Goal: Check status: Check status

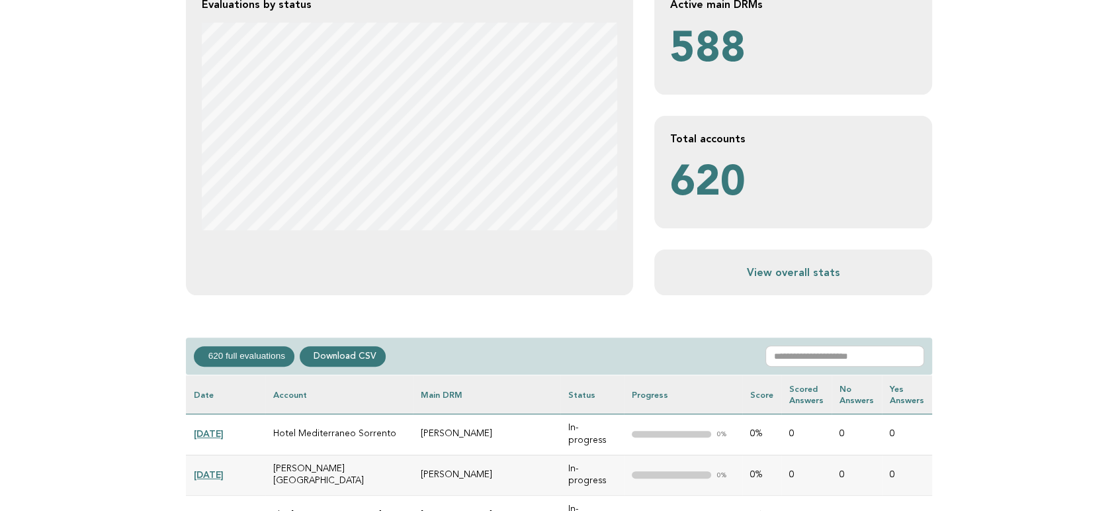
scroll to position [294, 0]
click at [837, 354] on input "text" at bounding box center [844, 355] width 159 height 21
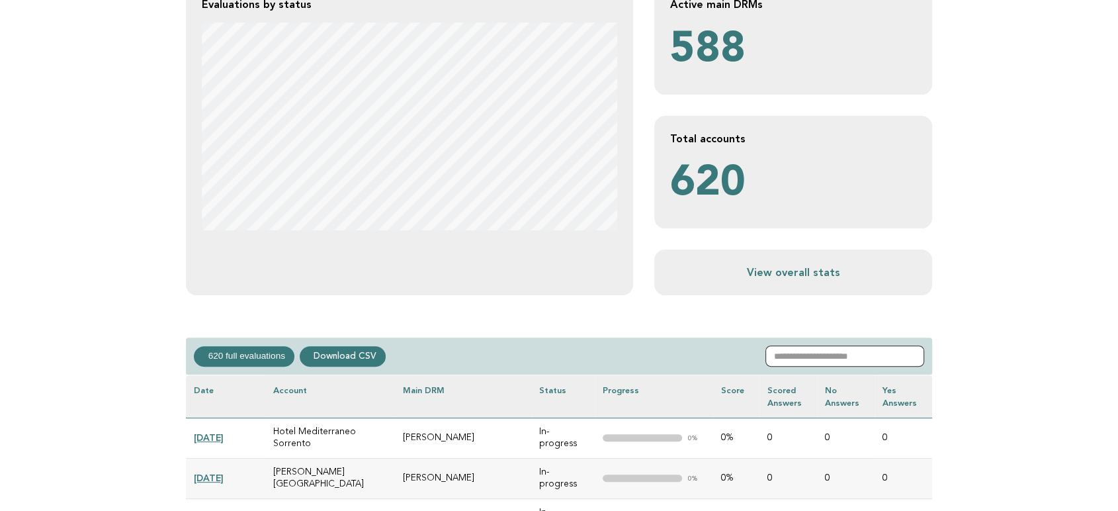
paste input "**********"
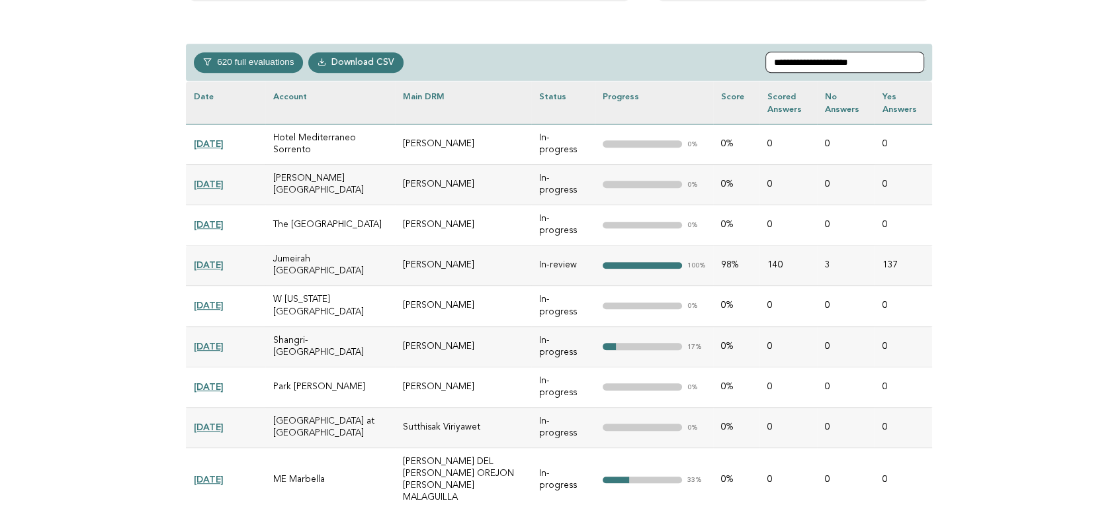
scroll to position [369, 0]
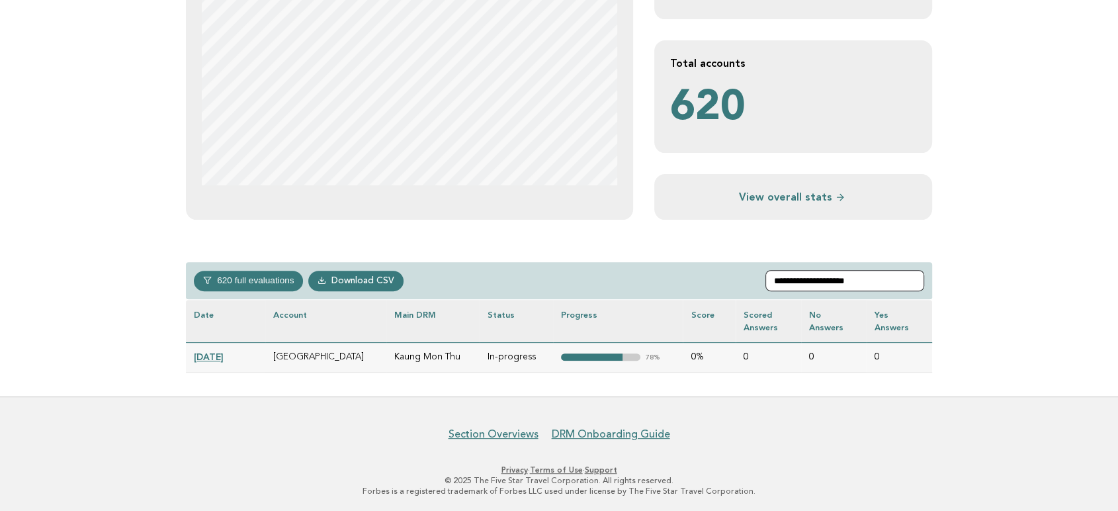
type input "**********"
click at [224, 354] on link "[DATE]" at bounding box center [209, 356] width 30 height 11
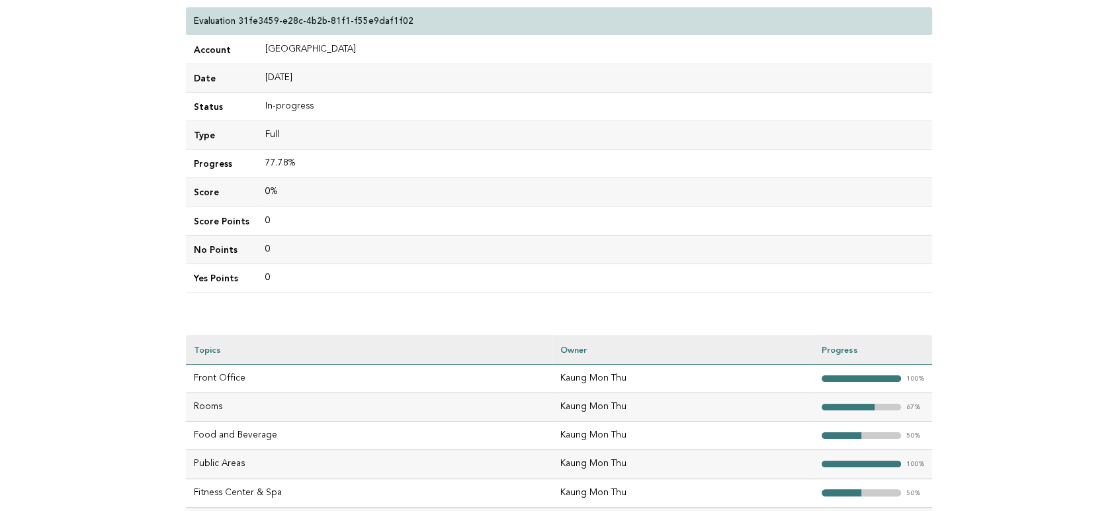
scroll to position [294, 0]
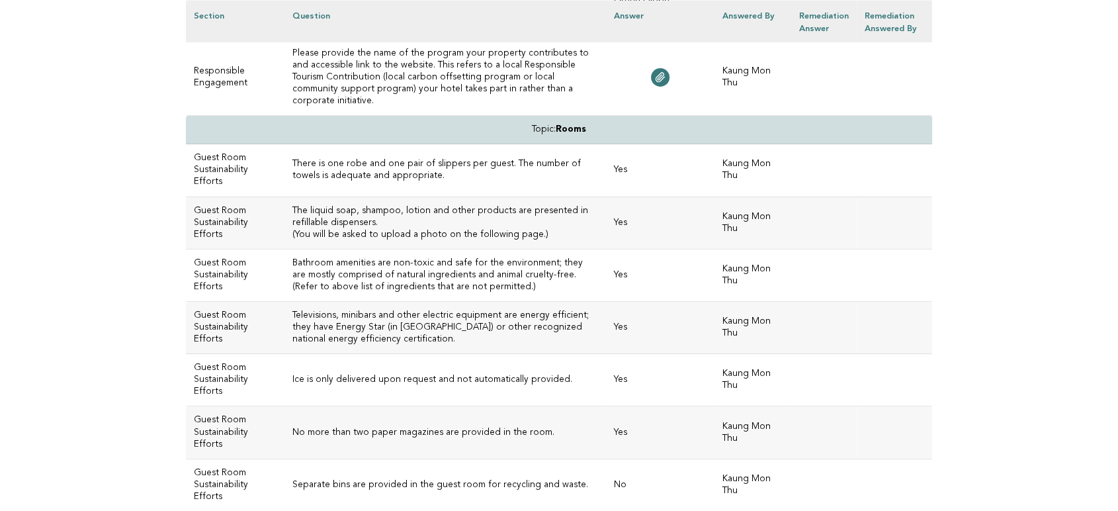
scroll to position [4786, 0]
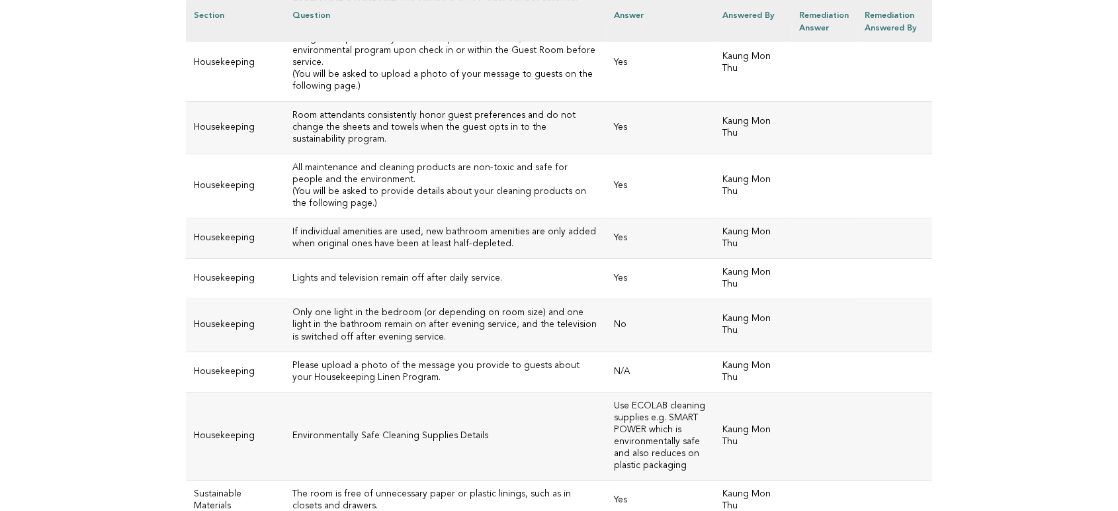
scroll to position [5447, 0]
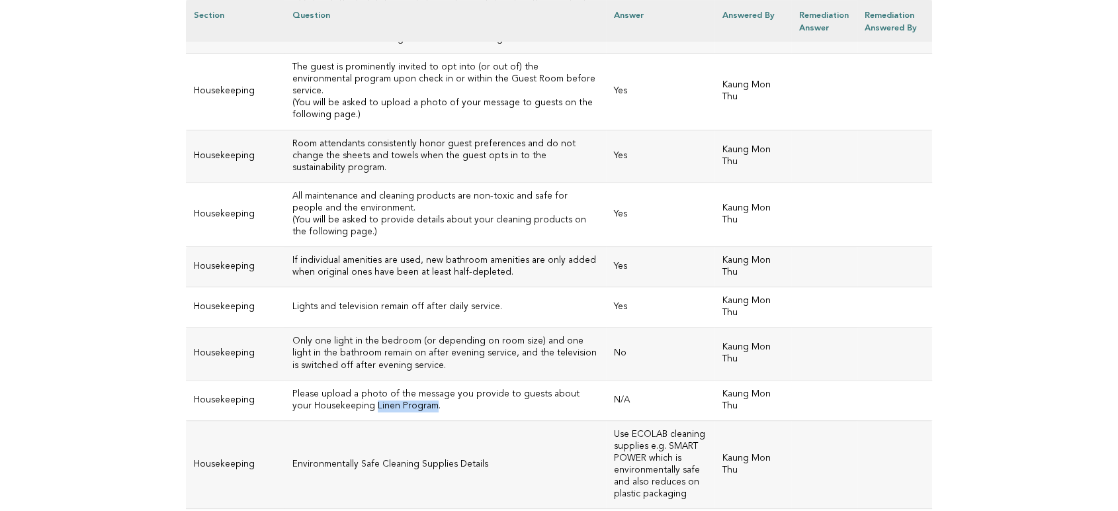
drag, startPoint x: 408, startPoint y: 313, endPoint x: 350, endPoint y: 315, distance: 58.2
click at [350, 388] on h3 "Please upload a photo of the message you provide to guests about your Housekeep…" at bounding box center [445, 400] width 306 height 24
copy h3 "Linen Program"
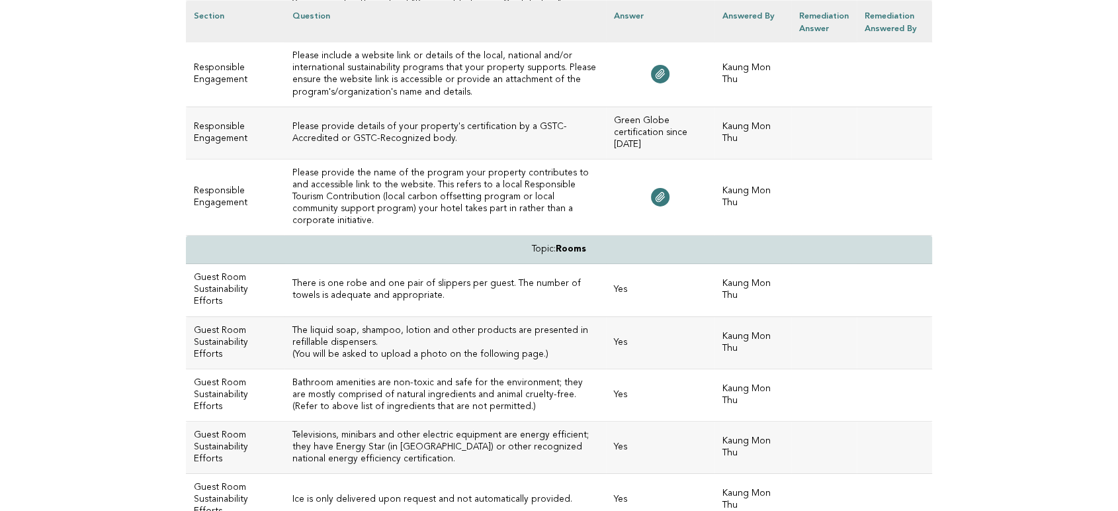
scroll to position [4639, 0]
drag, startPoint x: 601, startPoint y: 195, endPoint x: 559, endPoint y: 194, distance: 41.7
click at [559, 237] on td "Topic: Rooms" at bounding box center [559, 251] width 746 height 28
copy strong "Rooms"
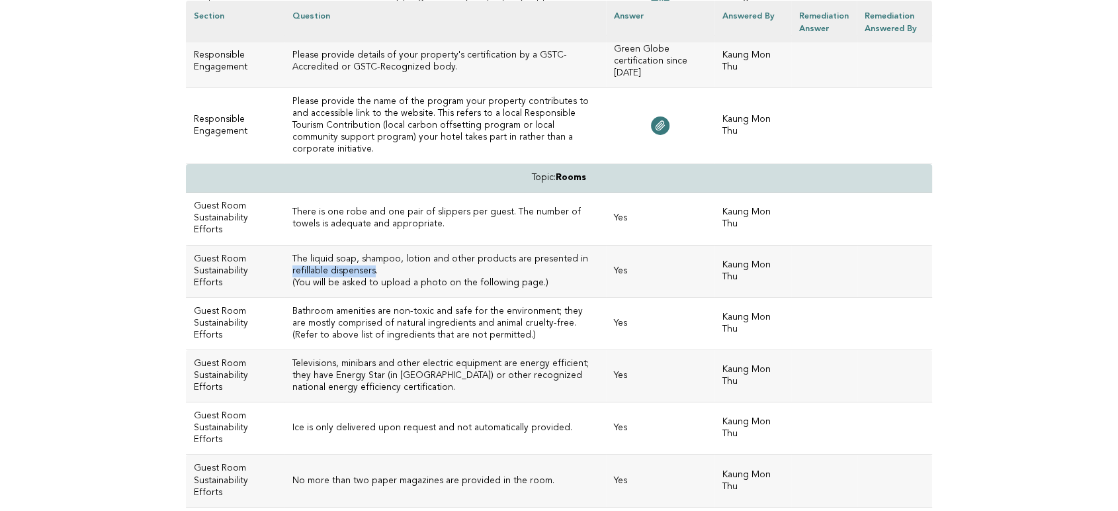
drag, startPoint x: 368, startPoint y: 215, endPoint x: 285, endPoint y: 216, distance: 82.7
click at [285, 245] on td "The liquid soap, shampoo, lotion and other products are presented in refillable…" at bounding box center [445, 271] width 322 height 52
copy h3 "refillable dispensers"
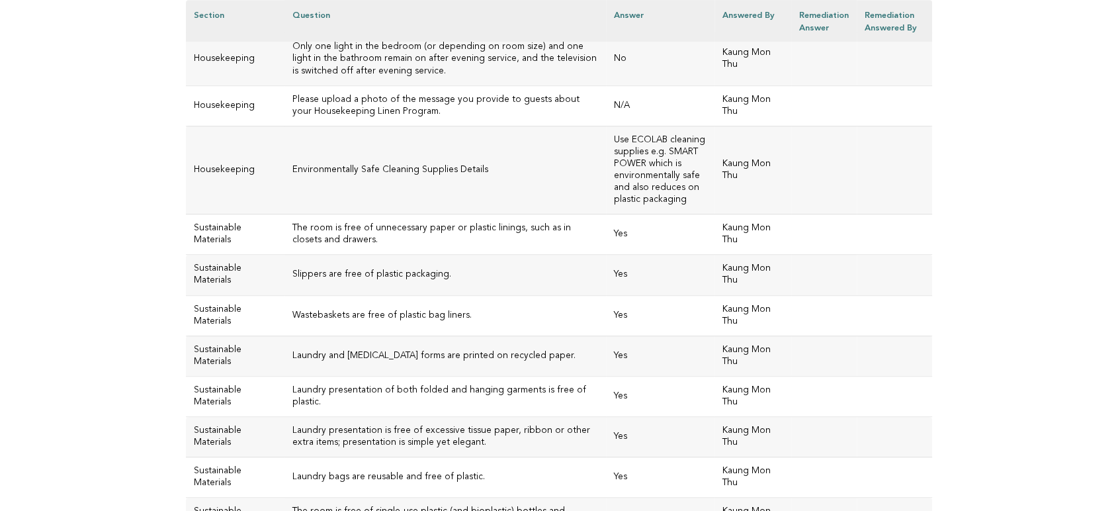
scroll to position [5889, 0]
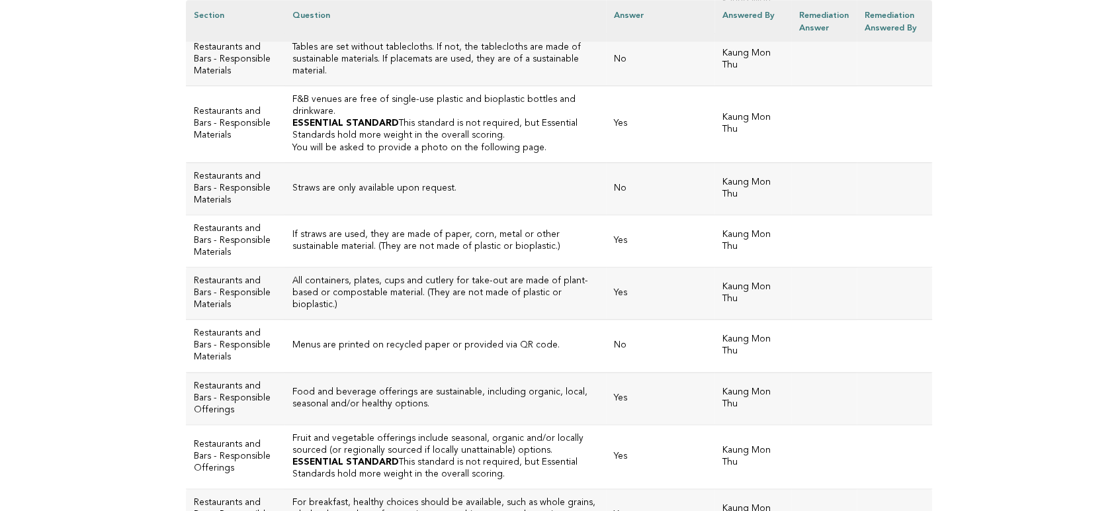
scroll to position [1323, 0]
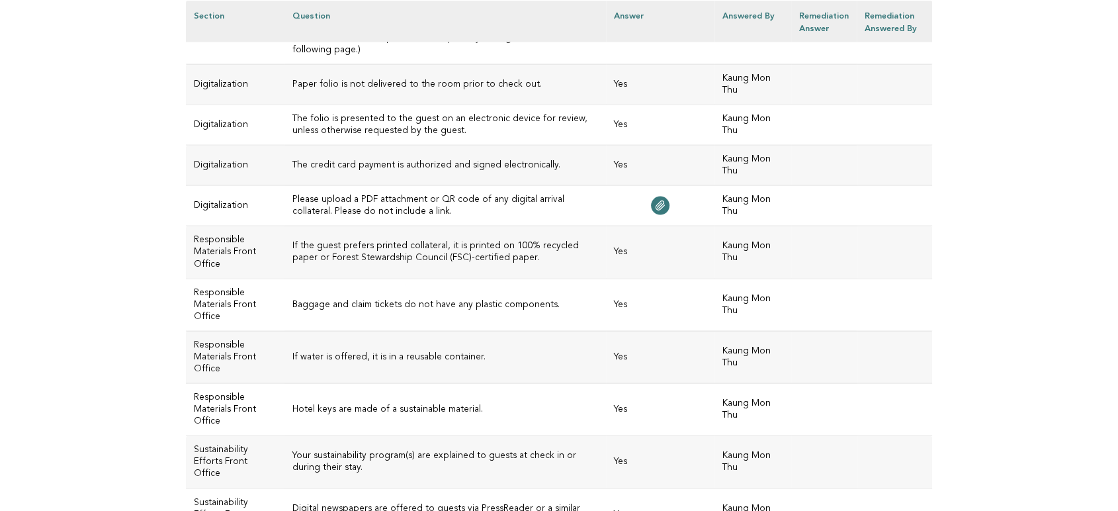
scroll to position [2572, 0]
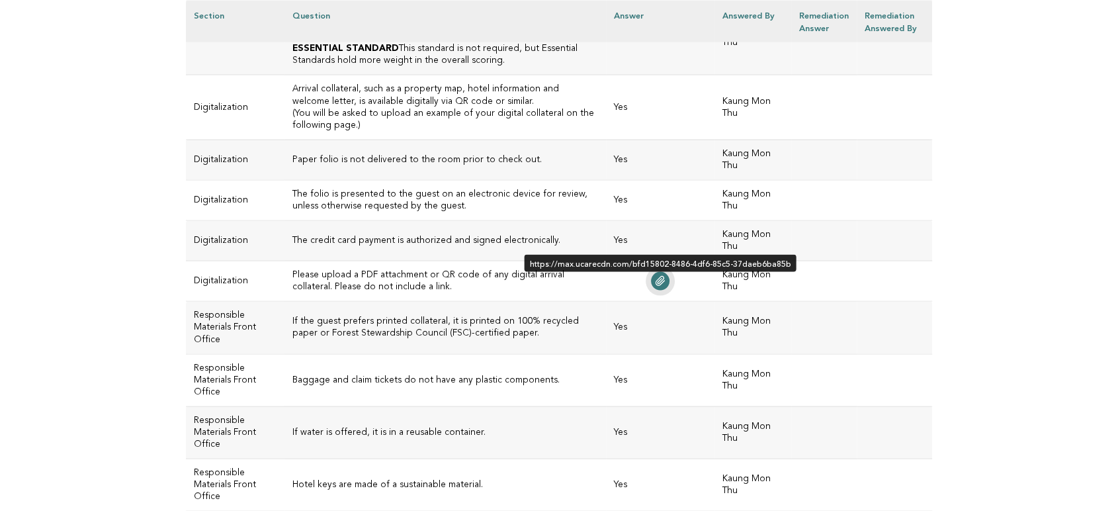
click at [658, 276] on icon at bounding box center [660, 281] width 11 height 11
click at [651, 272] on link at bounding box center [660, 281] width 19 height 19
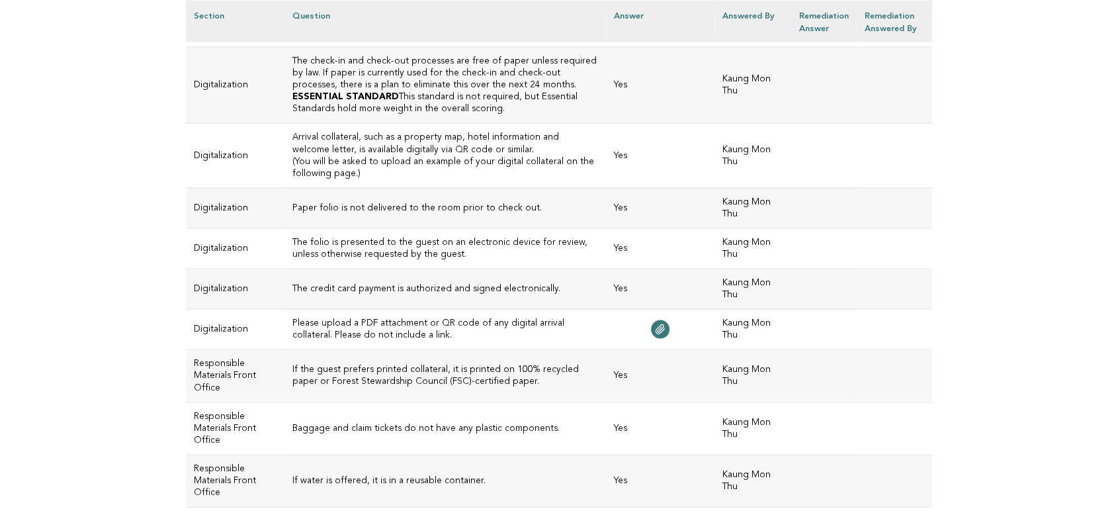
scroll to position [2498, 0]
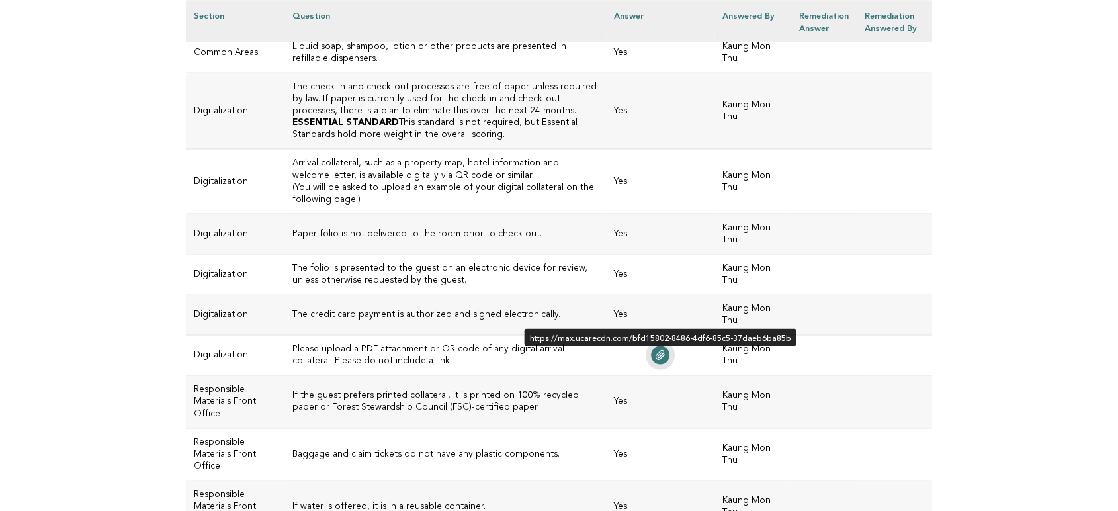
click at [655, 352] on icon at bounding box center [660, 354] width 11 height 11
click at [656, 352] on icon at bounding box center [660, 354] width 9 height 9
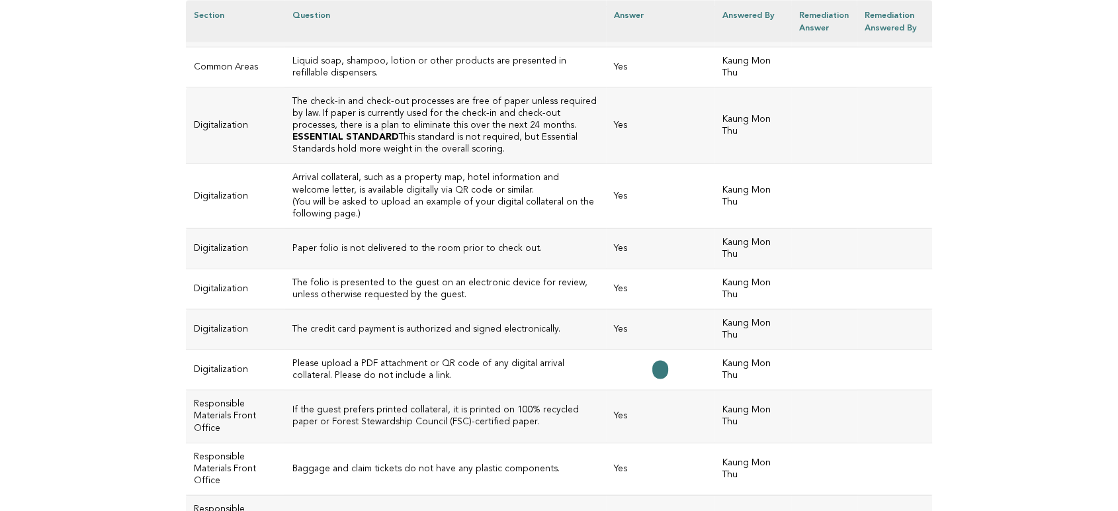
scroll to position [2484, 0]
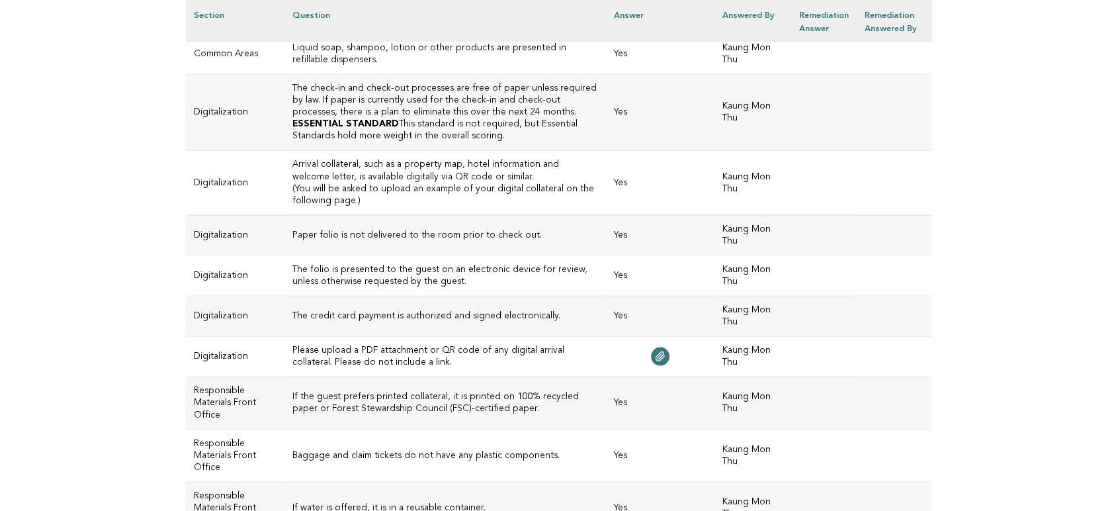
scroll to position [2572, 0]
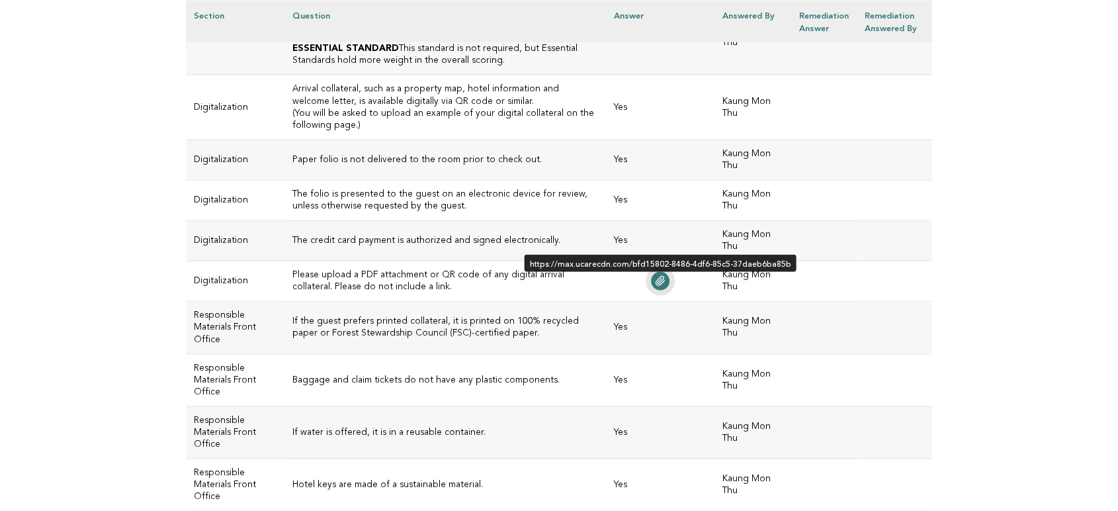
click at [655, 276] on icon at bounding box center [660, 281] width 11 height 11
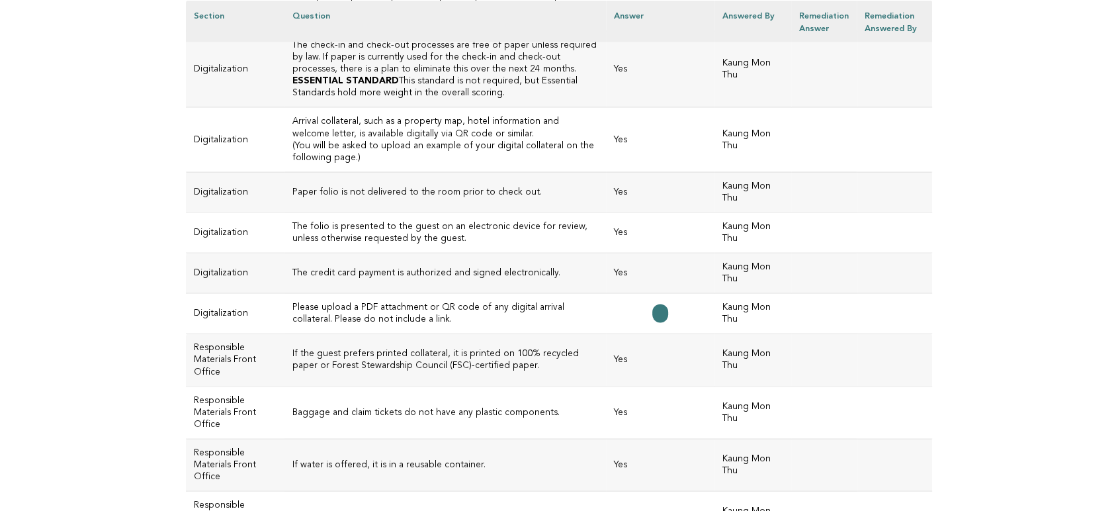
scroll to position [2539, 0]
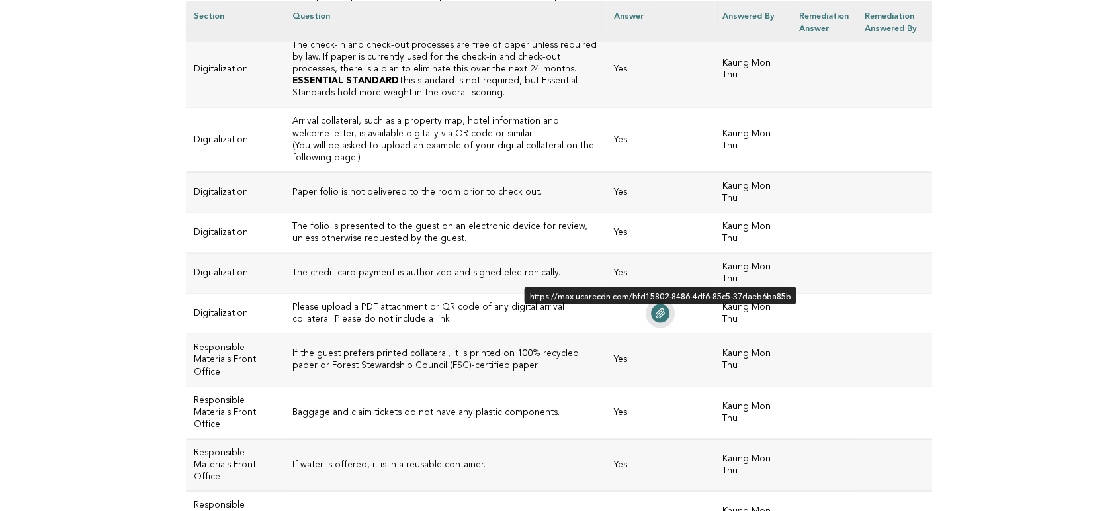
click at [658, 310] on icon at bounding box center [660, 313] width 11 height 11
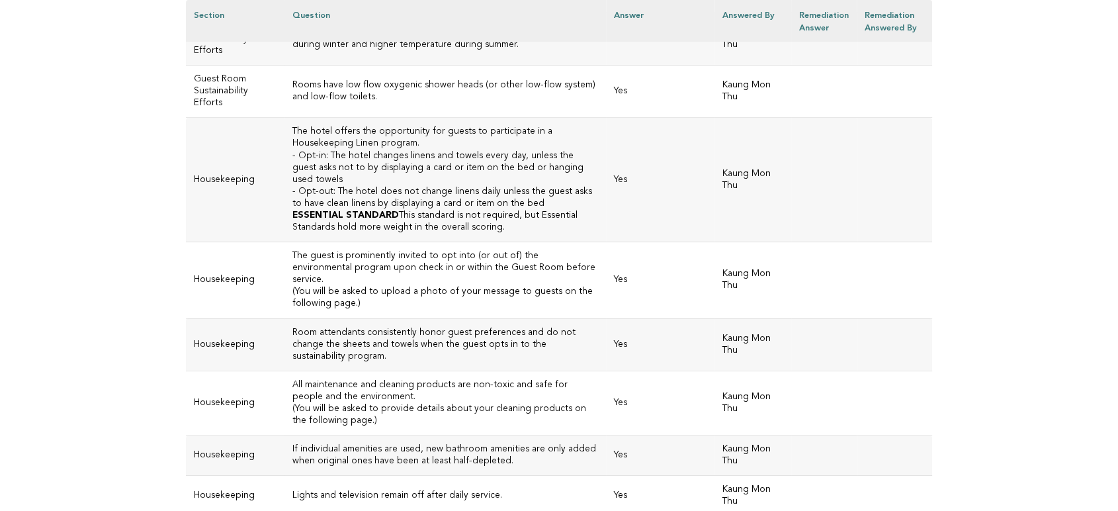
scroll to position [5406, 0]
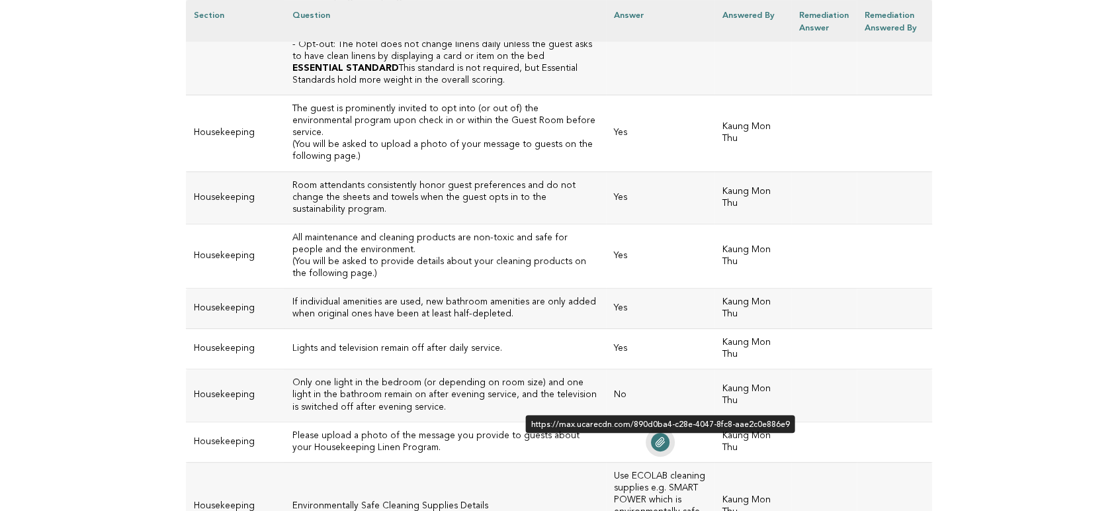
click at [654, 433] on link at bounding box center [660, 442] width 19 height 19
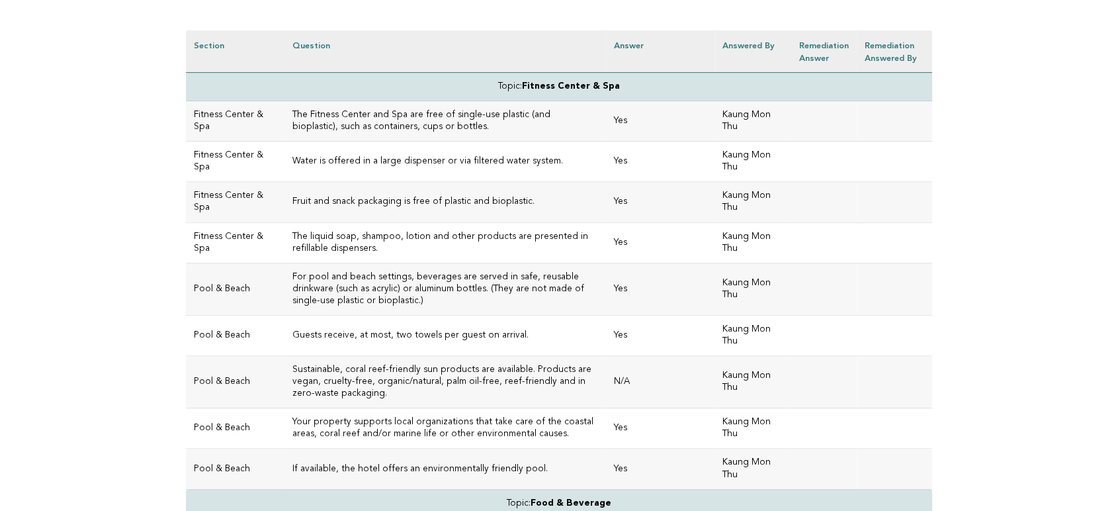
scroll to position [441, 0]
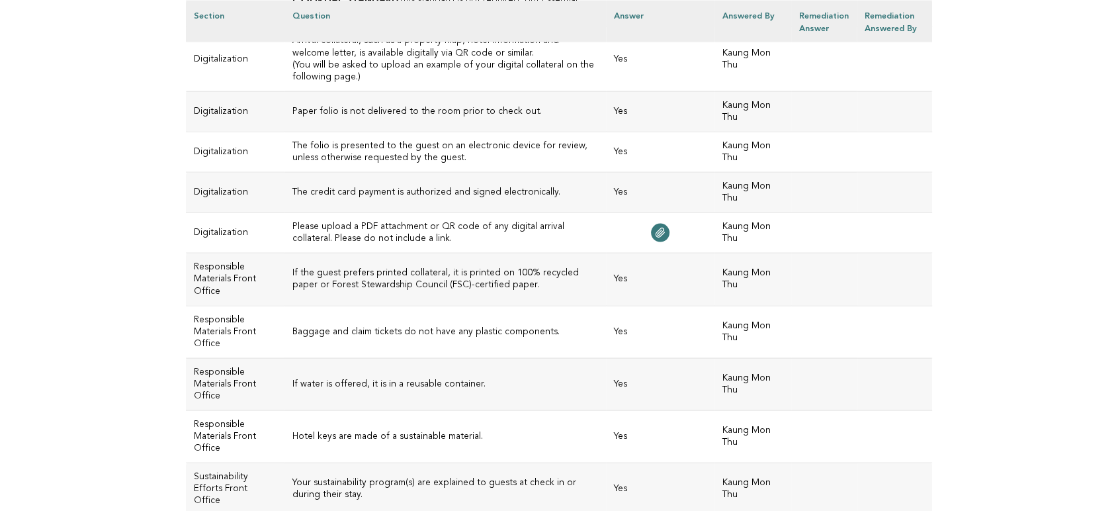
scroll to position [2646, 0]
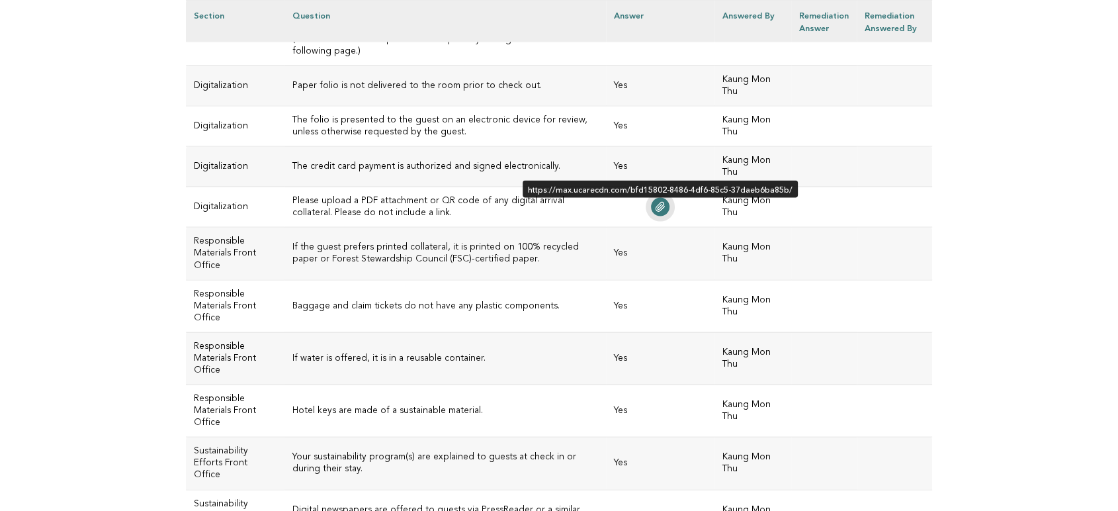
click at [656, 205] on icon at bounding box center [660, 206] width 9 height 9
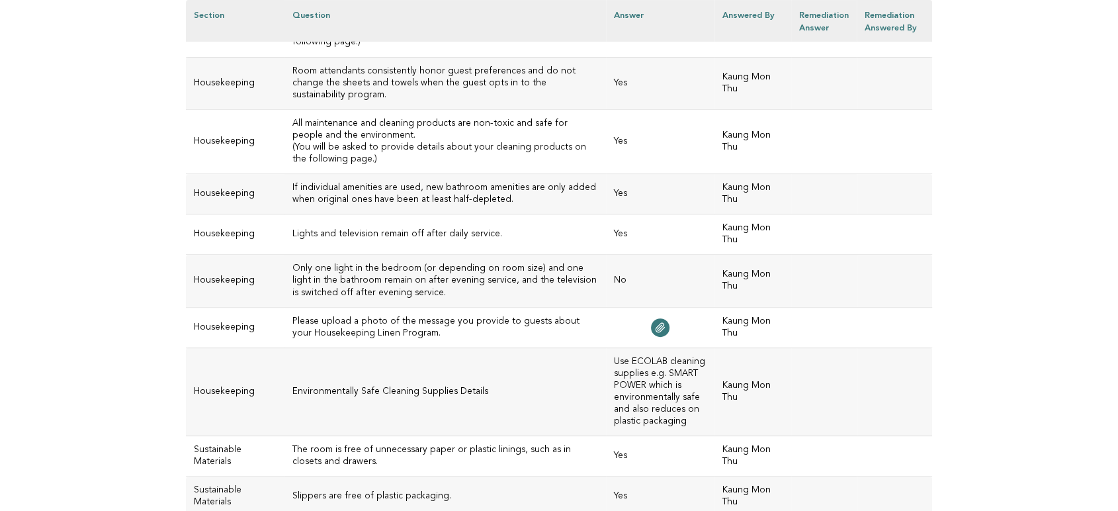
scroll to position [5521, 0]
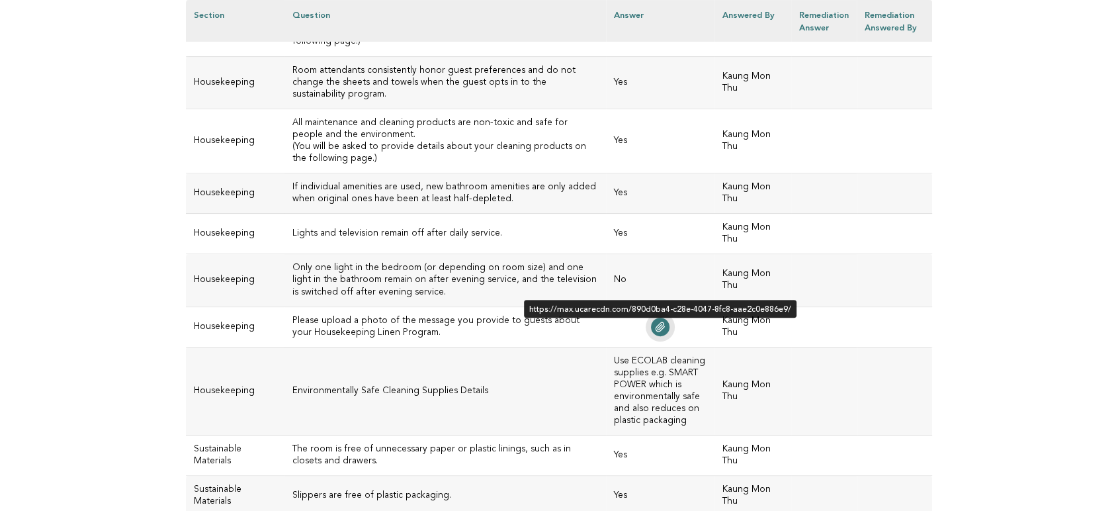
click at [656, 321] on icon at bounding box center [660, 326] width 11 height 11
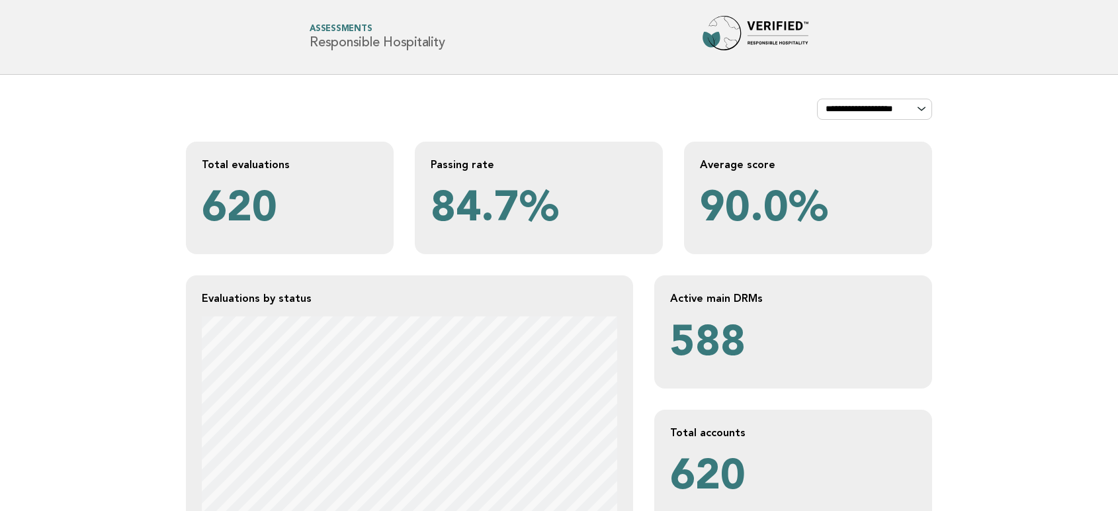
scroll to position [220, 0]
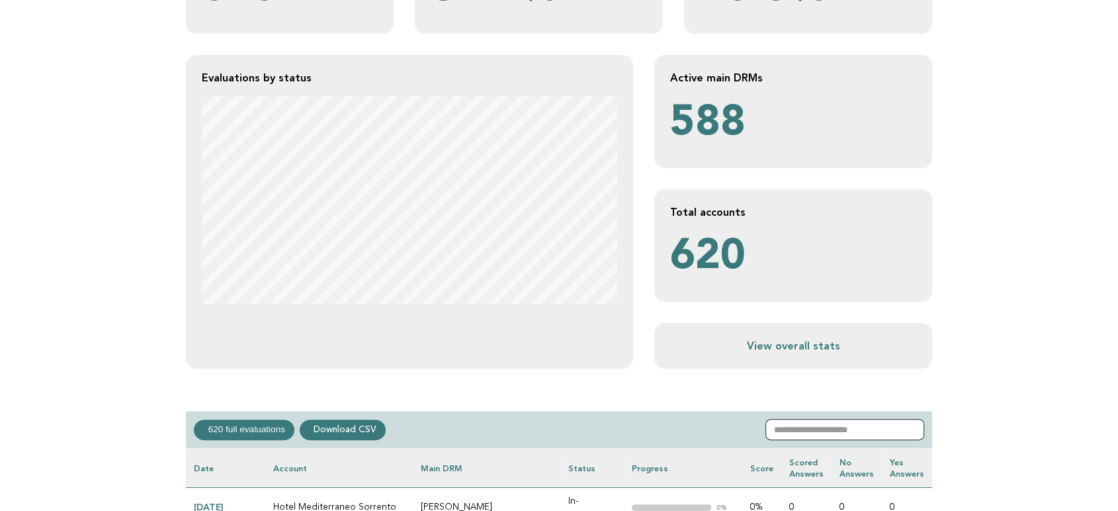
click at [800, 427] on input "text" at bounding box center [844, 429] width 159 height 21
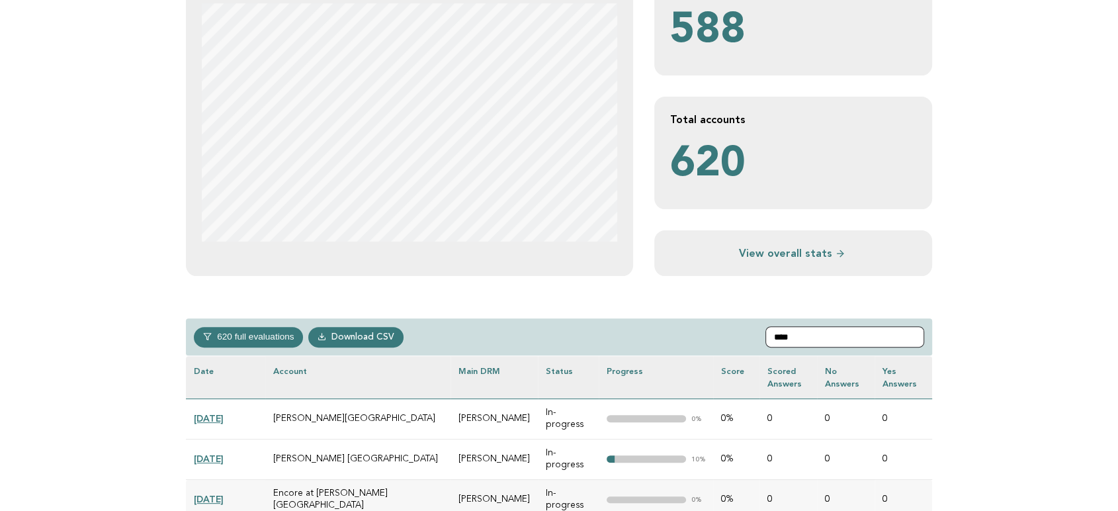
scroll to position [454, 0]
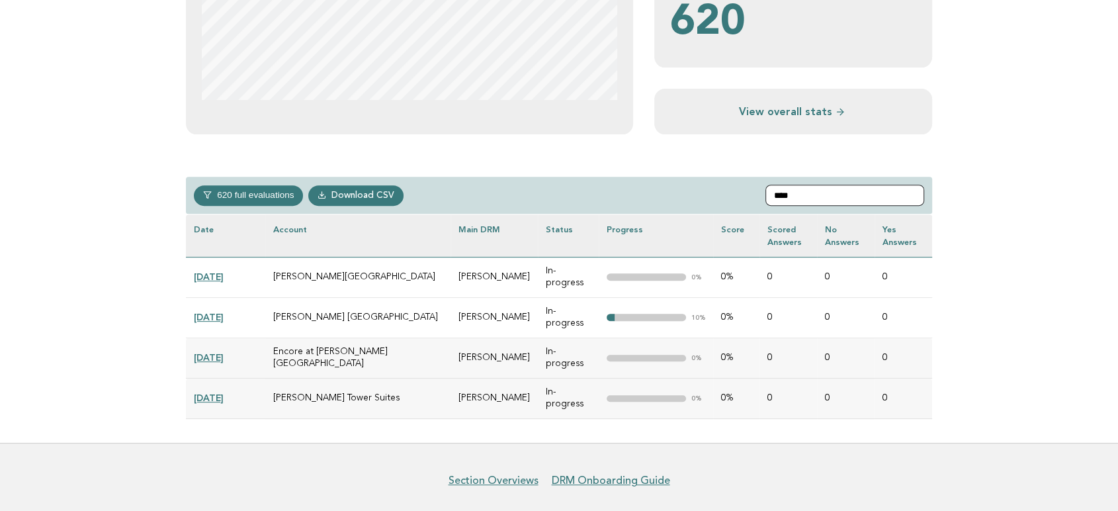
type input "****"
click at [224, 273] on link "[DATE]" at bounding box center [209, 276] width 30 height 11
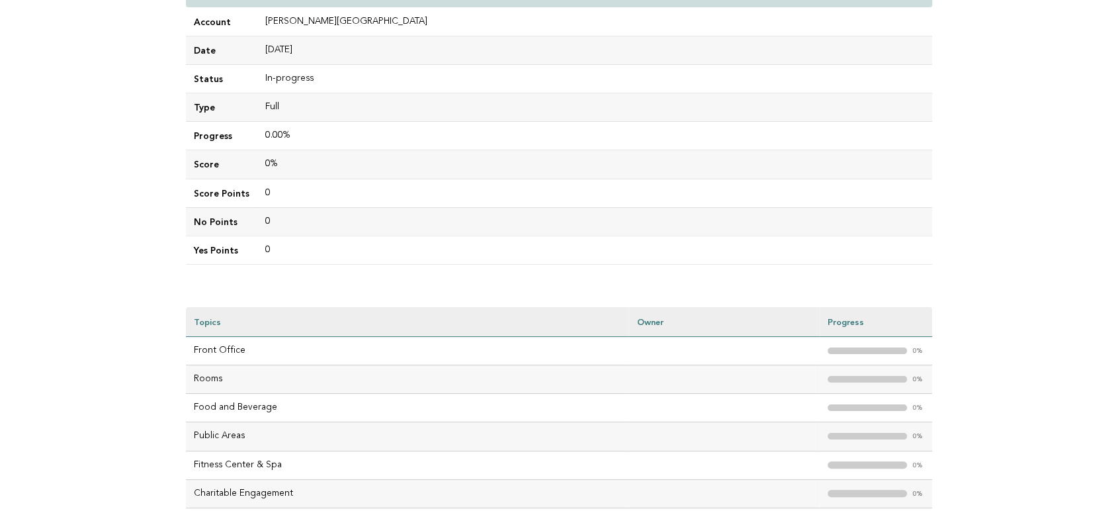
scroll to position [162, 0]
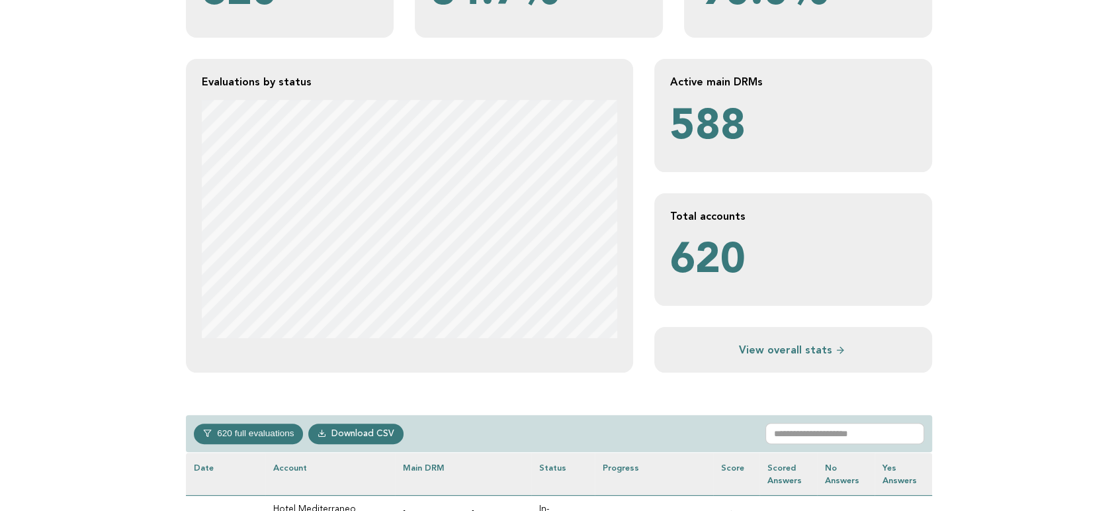
scroll to position [294, 0]
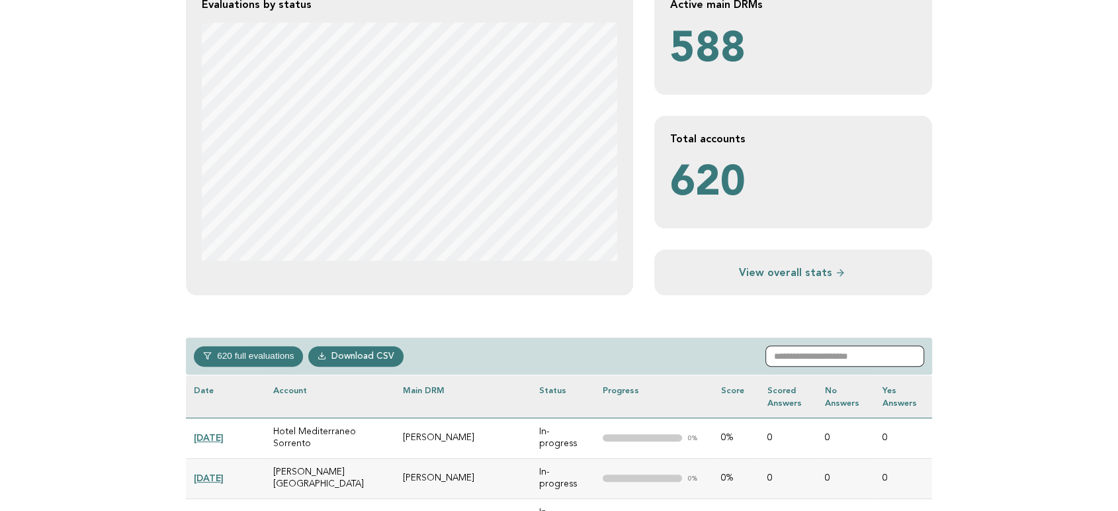
click at [893, 352] on input "text" at bounding box center [844, 355] width 159 height 21
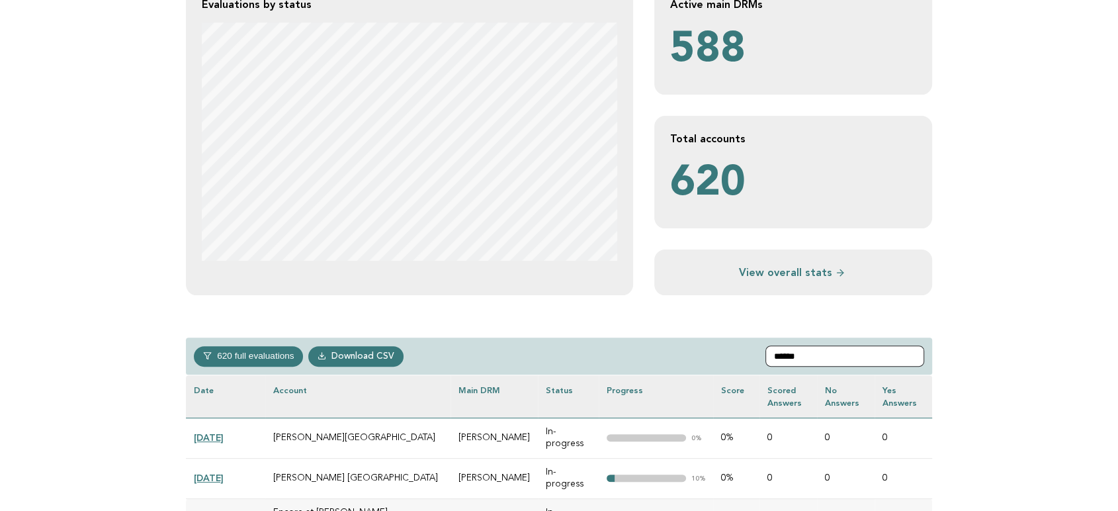
type input "*******"
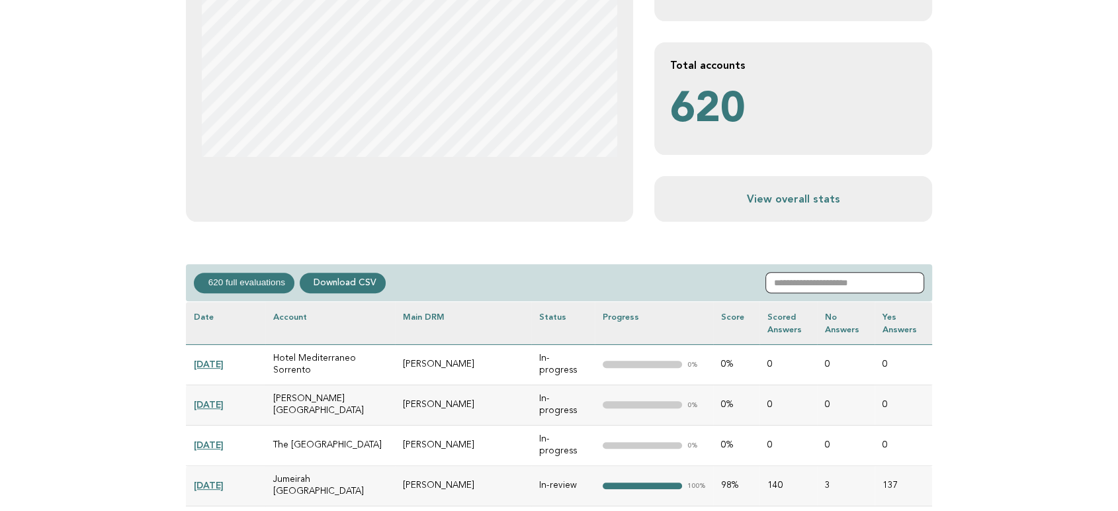
click at [831, 275] on input "text" at bounding box center [844, 282] width 159 height 21
paste input "**********"
type input "**********"
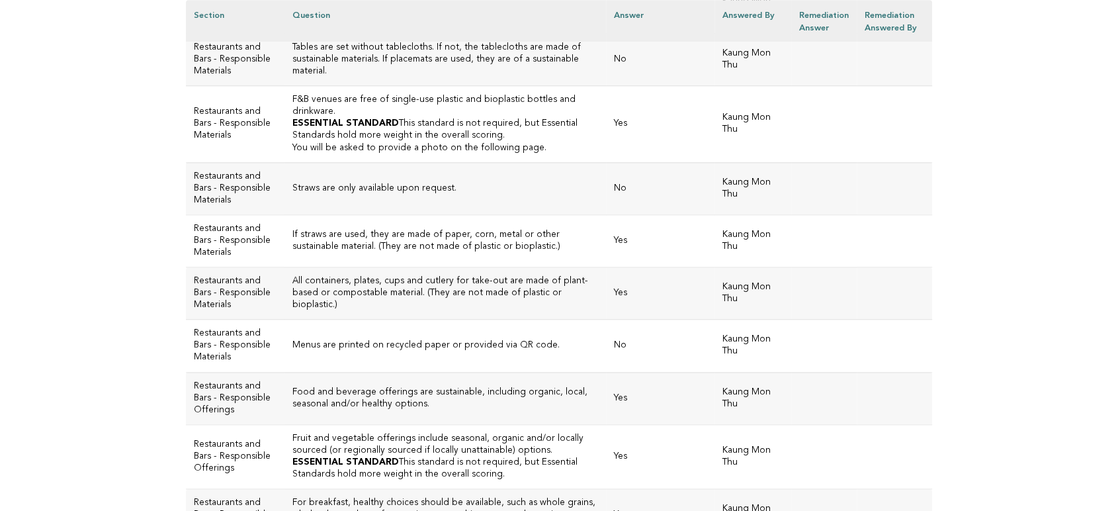
scroll to position [1249, 0]
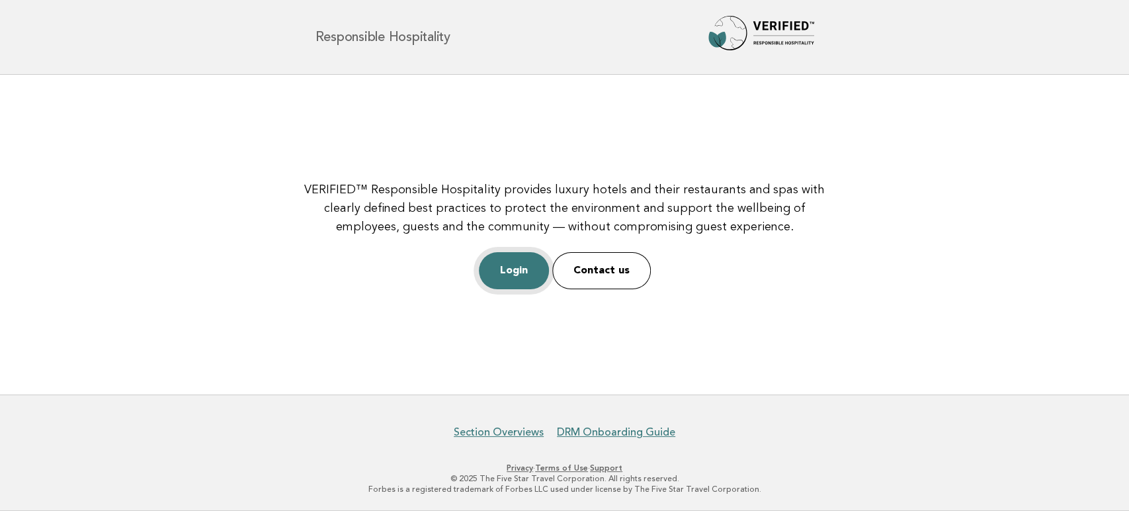
click at [508, 269] on link "Login" at bounding box center [514, 270] width 70 height 37
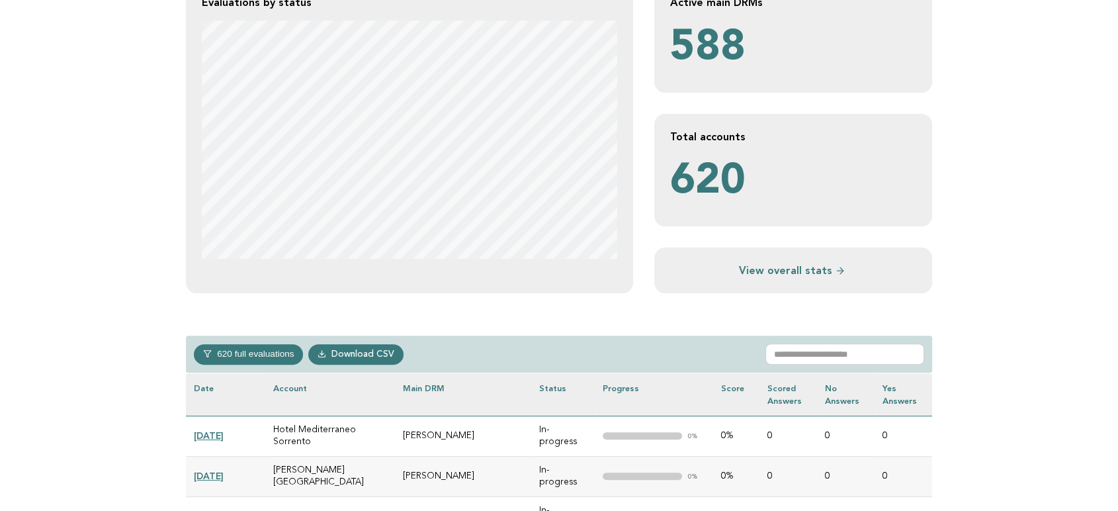
scroll to position [367, 0]
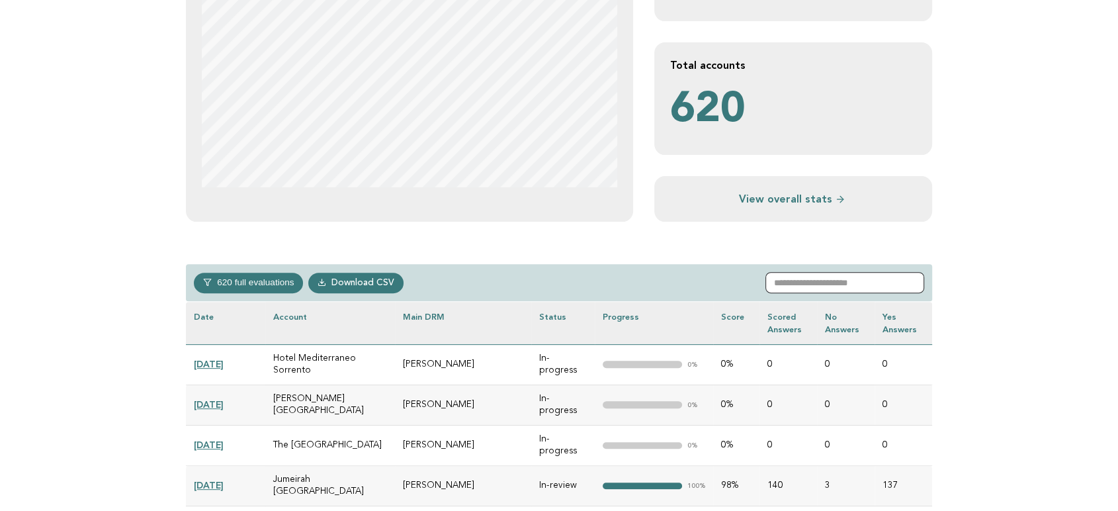
click at [857, 281] on input "text" at bounding box center [844, 282] width 159 height 21
paste input "**********"
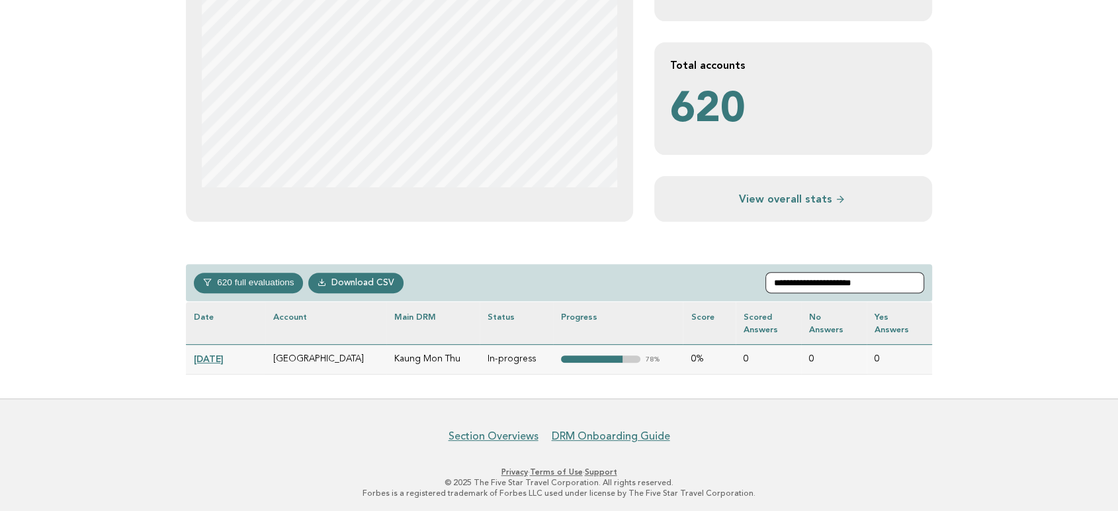
type input "**********"
click at [224, 361] on link "[DATE]" at bounding box center [209, 358] width 30 height 11
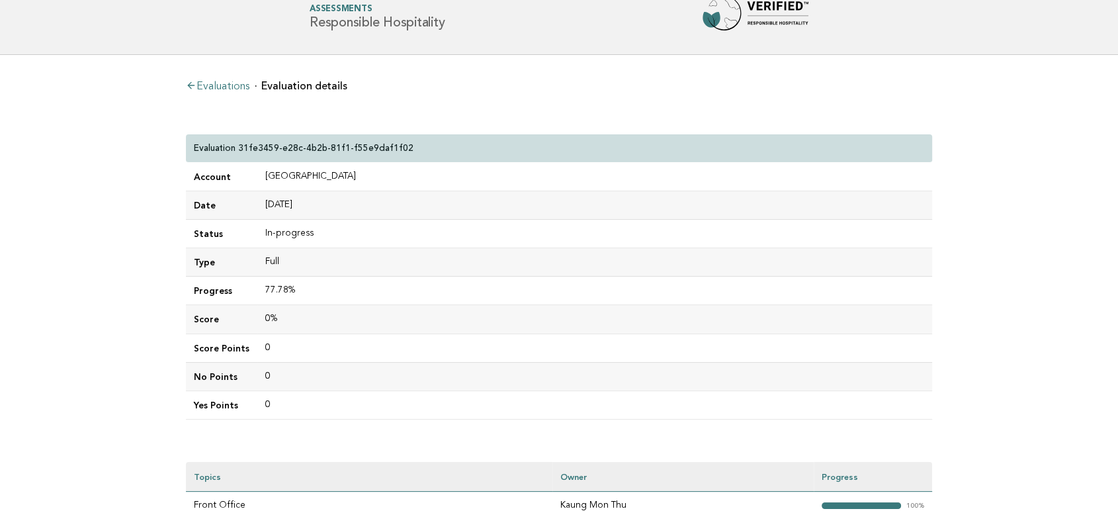
scroll to position [220, 0]
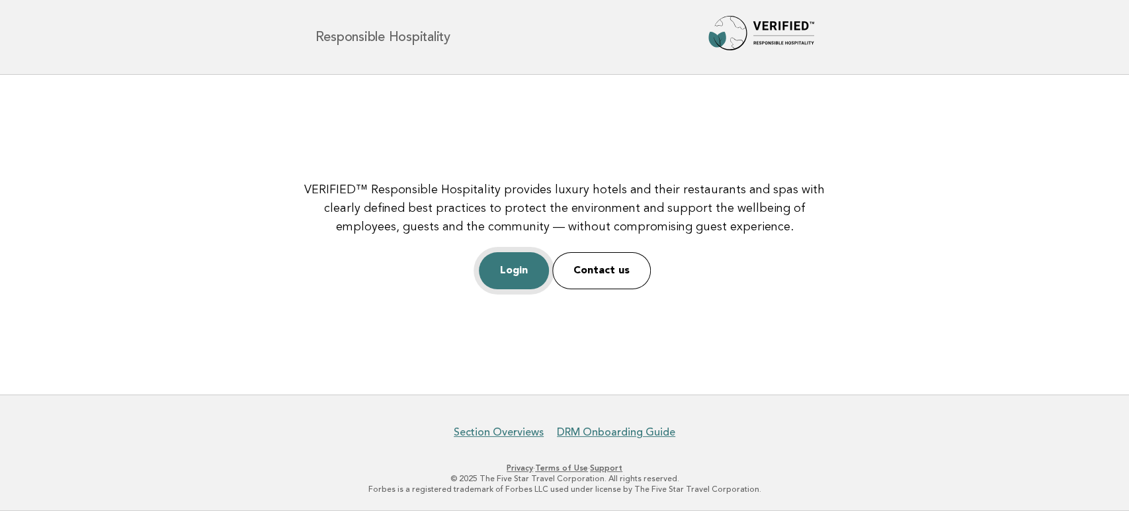
click at [507, 274] on link "Login" at bounding box center [514, 270] width 70 height 37
